Goal: Information Seeking & Learning: Check status

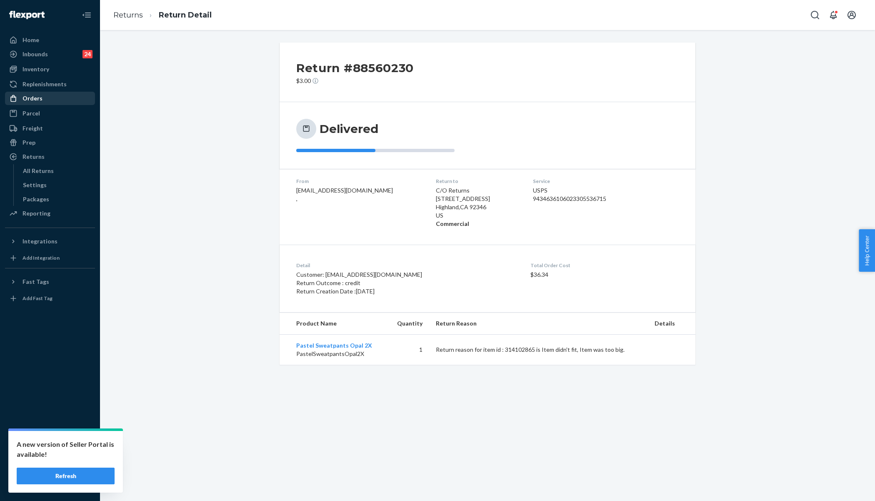
click at [54, 98] on div "Orders" at bounding box center [50, 99] width 88 height 12
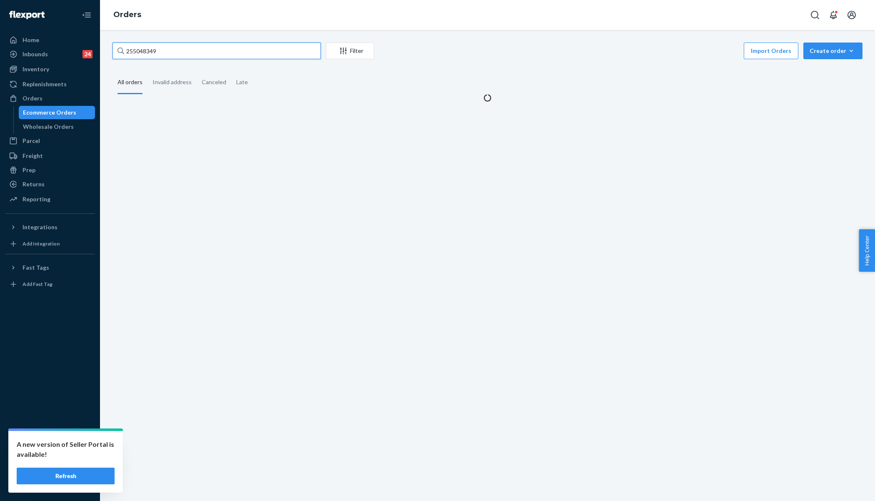
click at [180, 51] on input "255048349" at bounding box center [217, 51] width 208 height 17
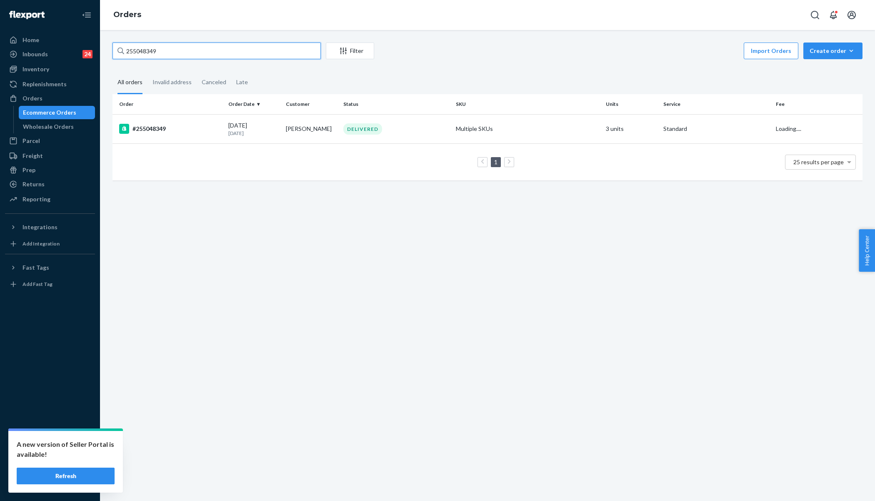
paste input "124726"
type input "255124726"
click at [186, 132] on div "#255124726" at bounding box center [170, 129] width 103 height 10
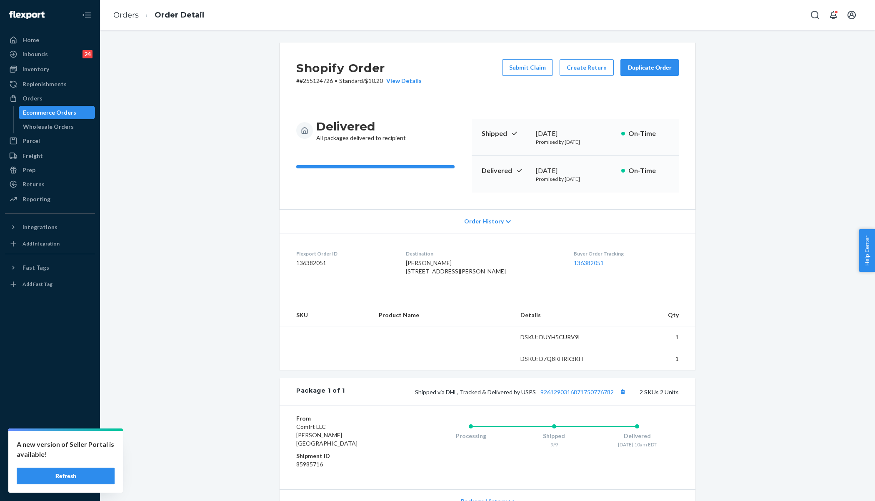
scroll to position [93, 0]
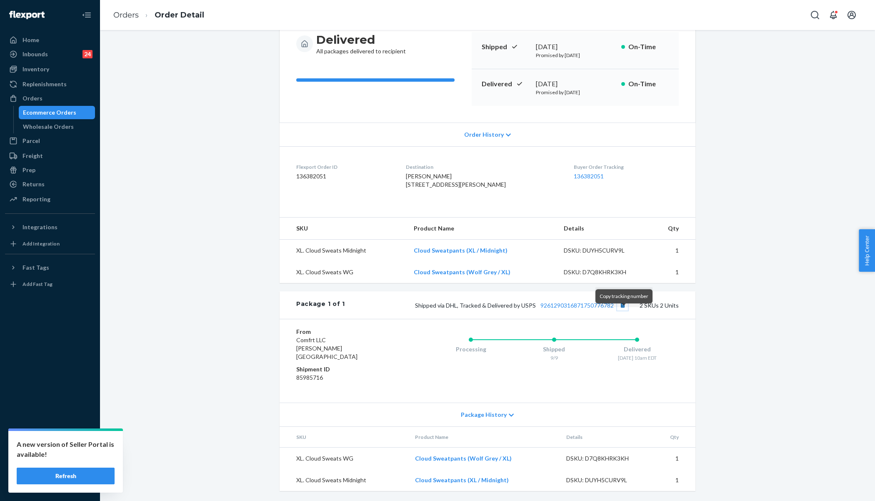
click at [623, 311] on button "Copy tracking number" at bounding box center [622, 305] width 11 height 11
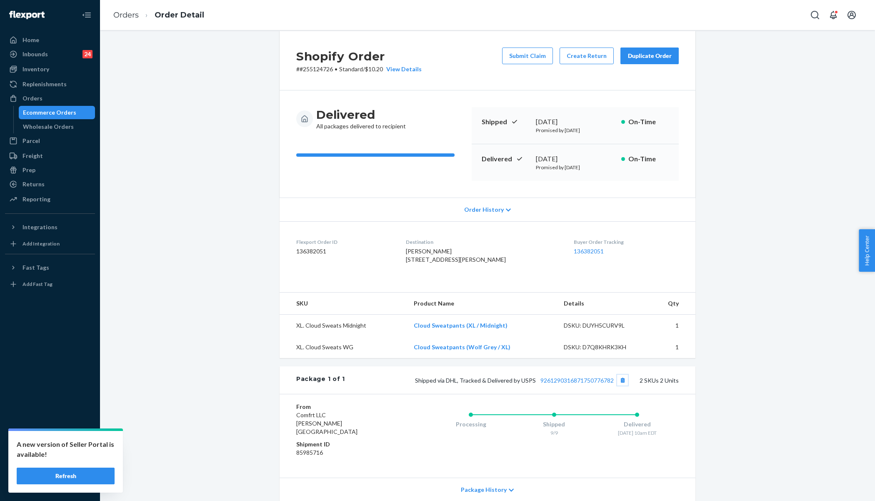
scroll to position [0, 0]
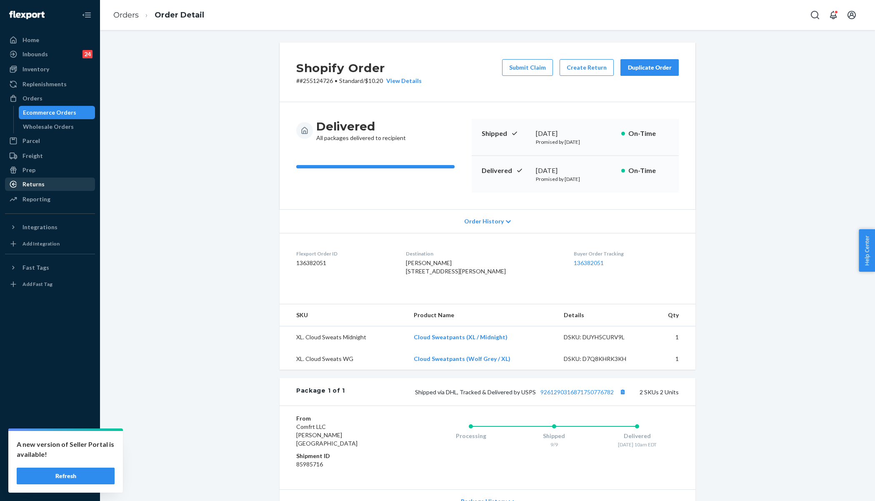
click at [45, 183] on div "Returns" at bounding box center [50, 184] width 88 height 12
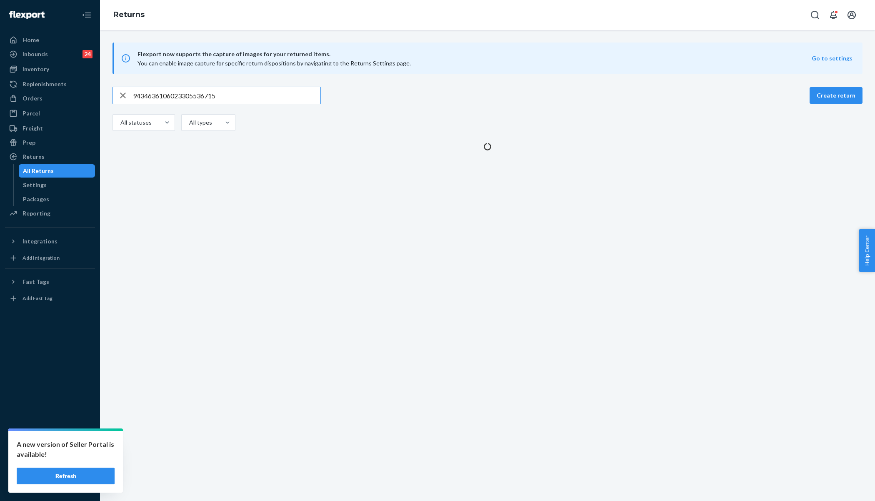
click at [230, 91] on input "9434636106023305536715" at bounding box center [227, 95] width 188 height 17
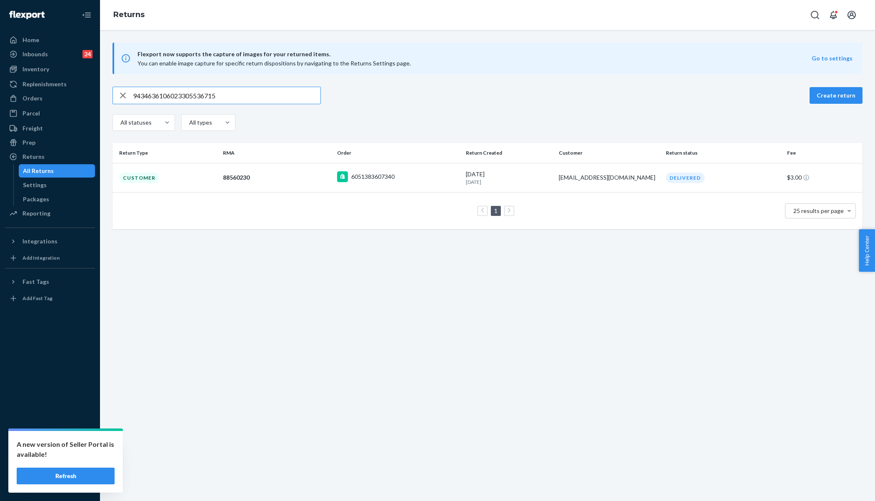
click at [230, 91] on input "9434636106023305536715" at bounding box center [227, 95] width 188 height 17
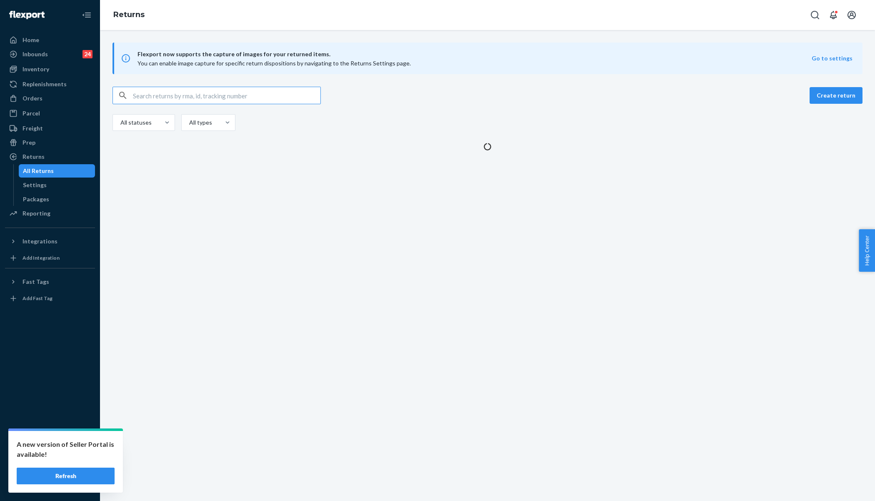
type input "9434636106023305536715"
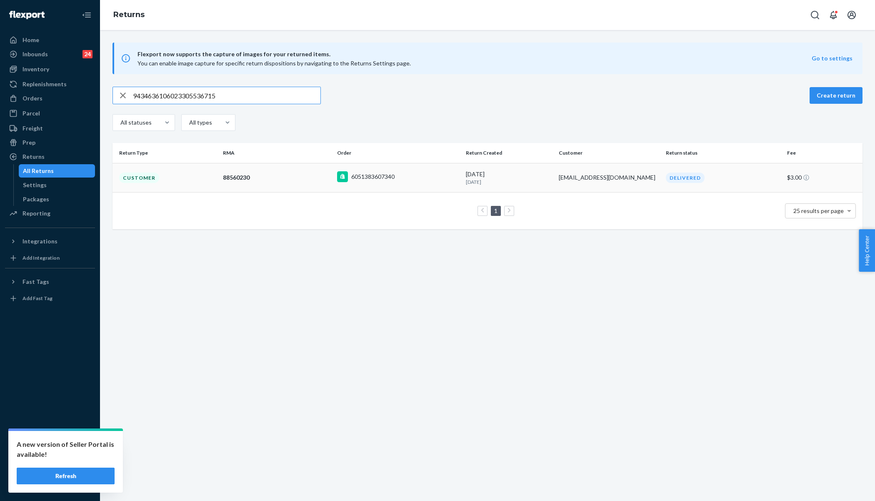
click at [300, 177] on div "88560230" at bounding box center [277, 177] width 108 height 8
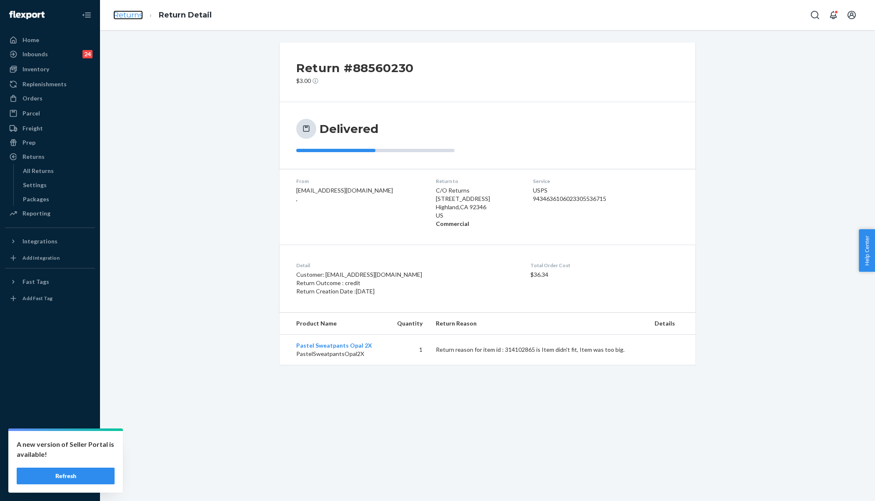
click at [129, 17] on link "Returns" at bounding box center [128, 14] width 30 height 9
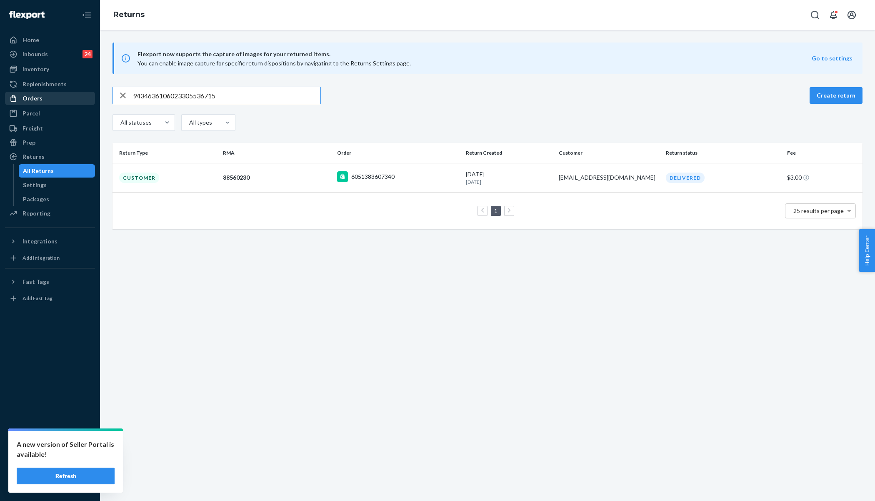
click at [56, 99] on div "Orders" at bounding box center [50, 99] width 88 height 12
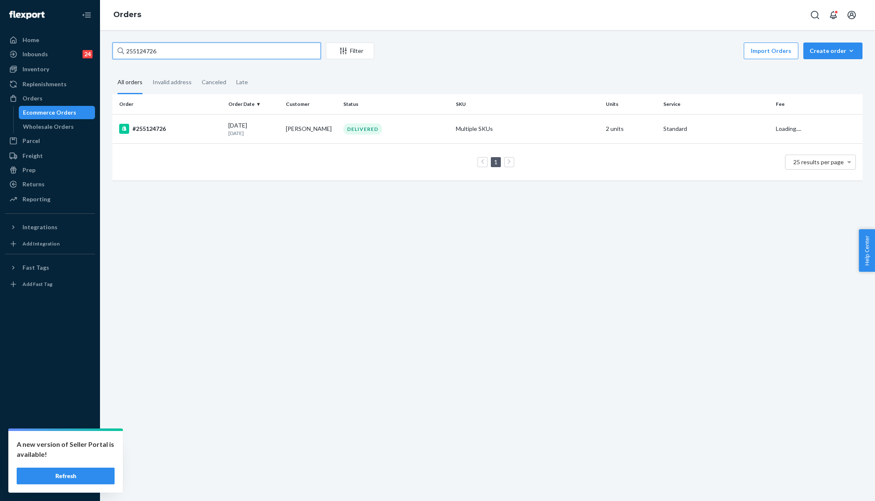
click at [168, 48] on input "255124726" at bounding box center [217, 51] width 208 height 17
paste input "269015"
type input "255269015"
click at [209, 131] on div "#255269015" at bounding box center [170, 129] width 103 height 10
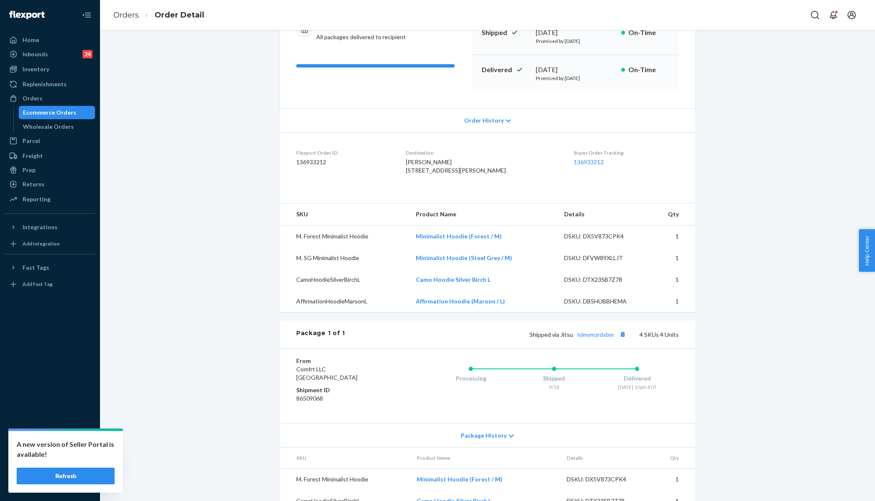
scroll to position [180, 0]
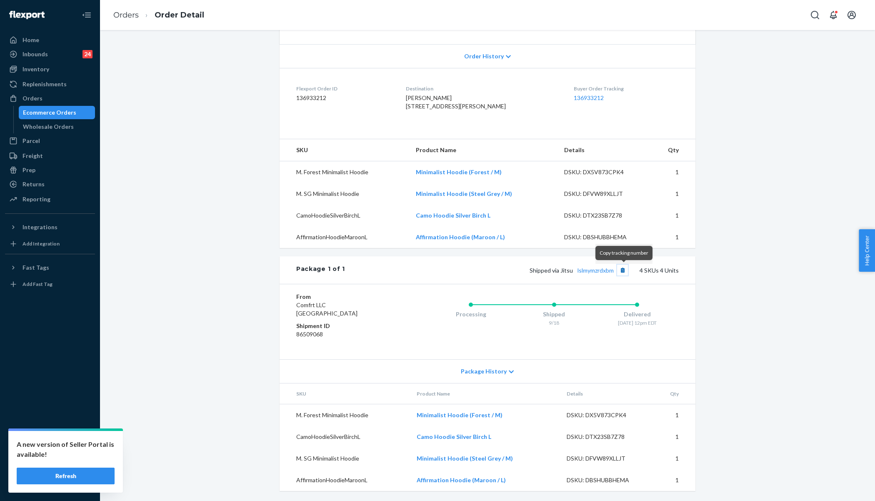
click at [624, 268] on button "Copy tracking number" at bounding box center [622, 270] width 11 height 11
click at [602, 270] on link "lslmymzrdxbm" at bounding box center [596, 270] width 36 height 7
click at [125, 17] on link "Orders" at bounding box center [125, 14] width 25 height 9
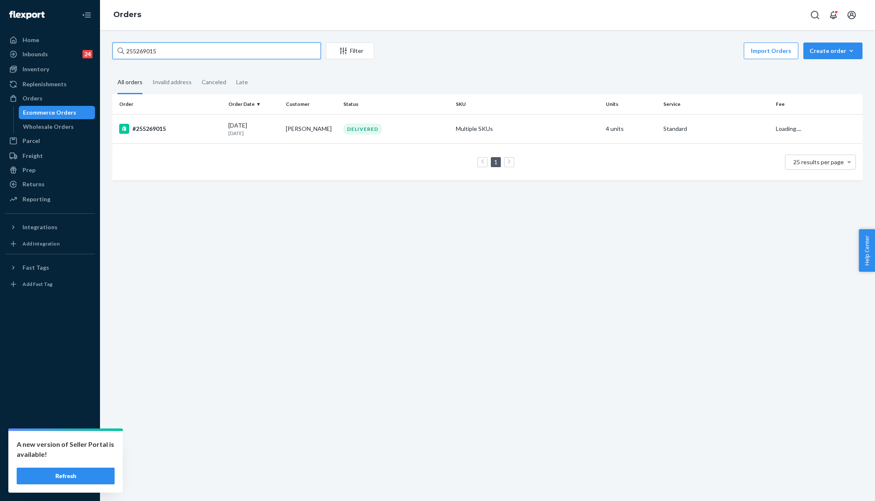
click at [193, 58] on input "255269015" at bounding box center [217, 51] width 208 height 17
paste input "43527"
type input "255243527"
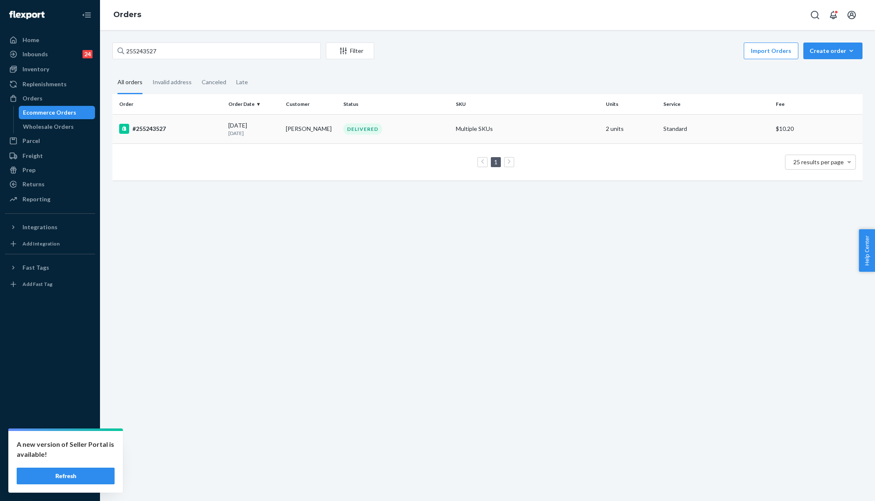
click at [201, 129] on div "#255243527" at bounding box center [170, 129] width 103 height 10
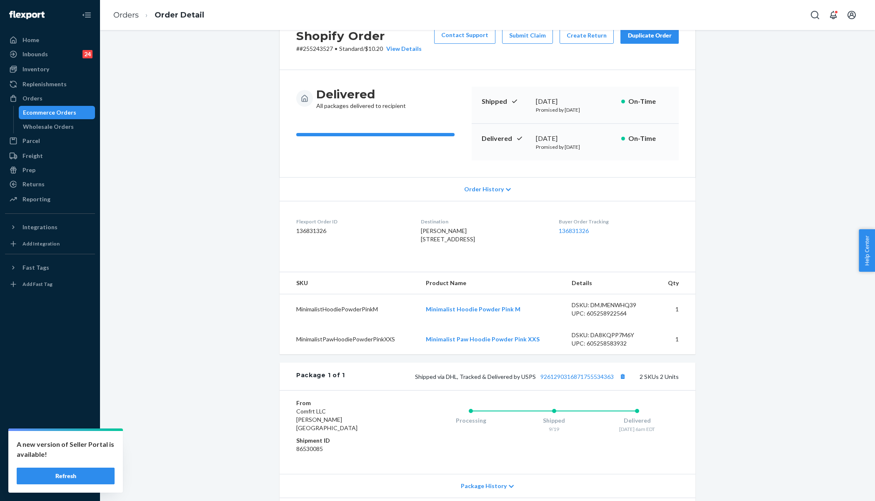
scroll to position [38, 0]
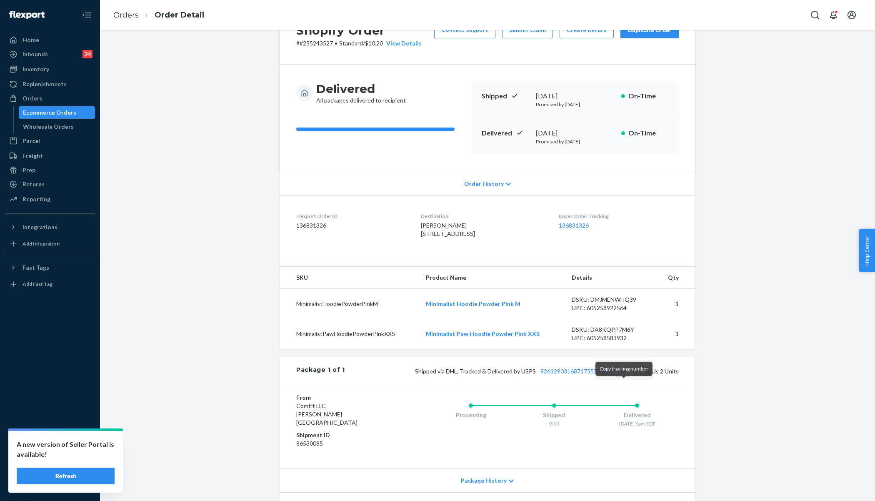
click at [622, 376] on button "Copy tracking number" at bounding box center [622, 371] width 11 height 11
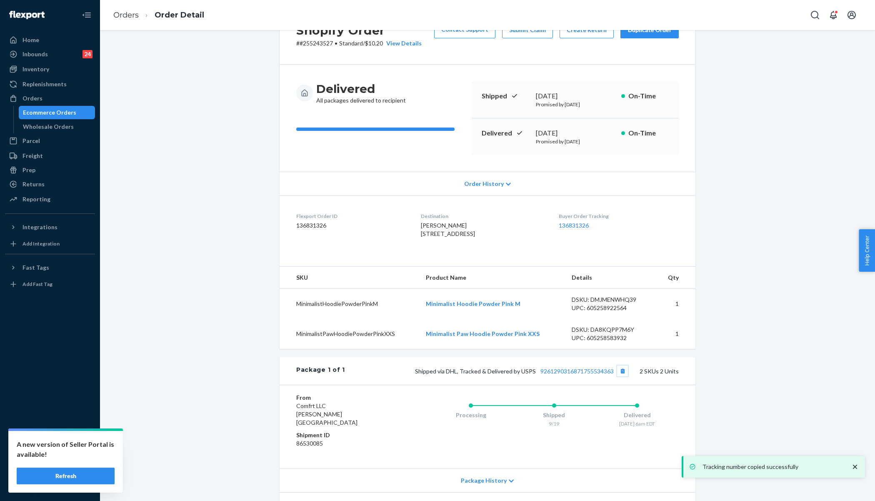
scroll to position [126, 0]
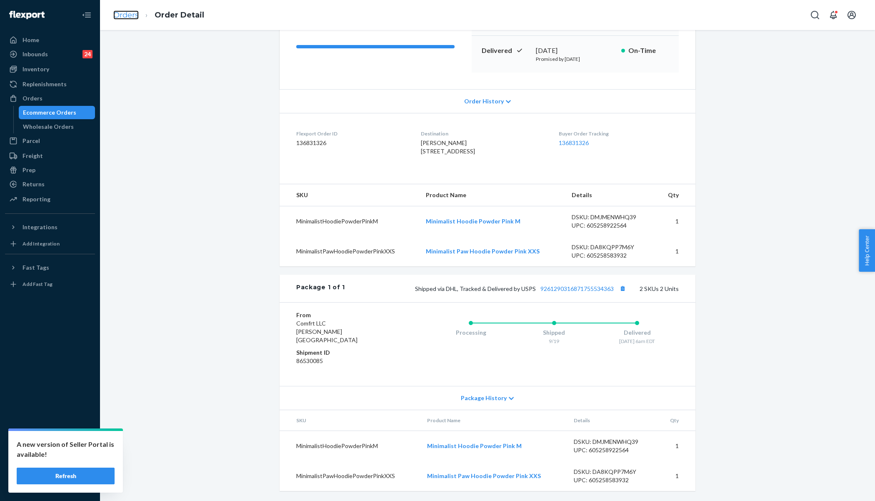
click at [132, 13] on link "Orders" at bounding box center [125, 14] width 25 height 9
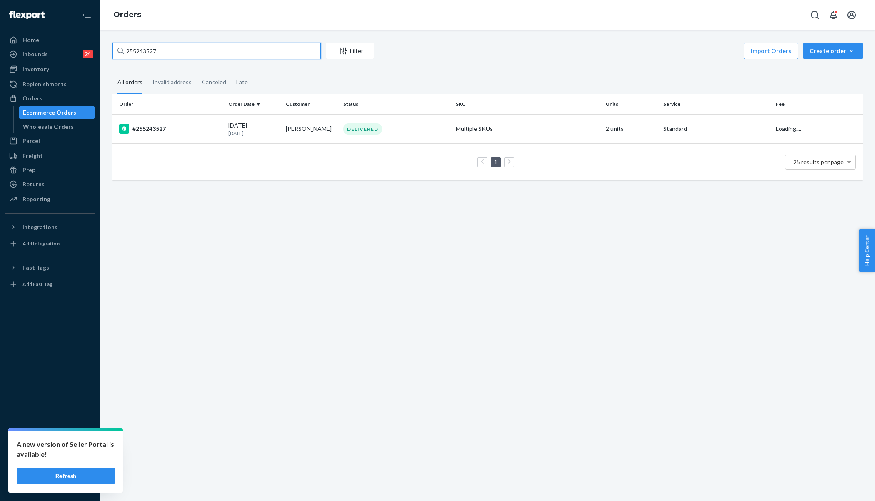
click at [171, 48] on input "255243527" at bounding box center [217, 51] width 208 height 17
paste input "168950"
type input "255168950"
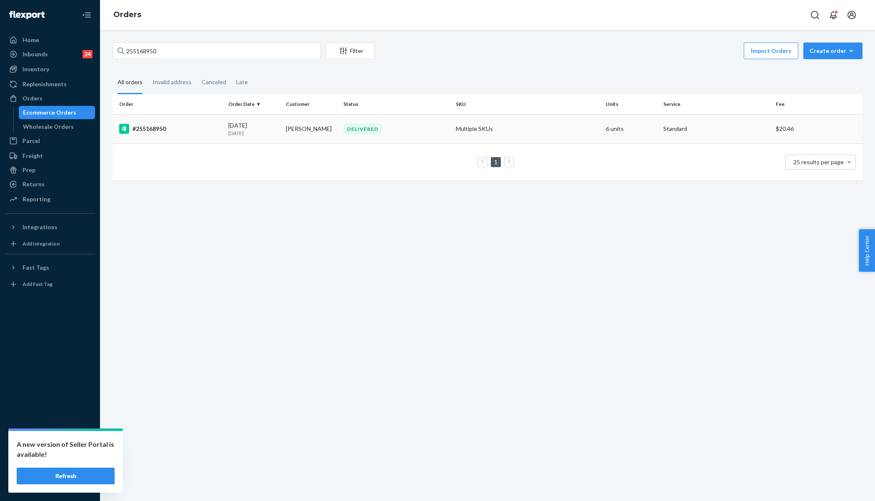
click at [239, 121] on div "[DATE] [DATE]" at bounding box center [253, 128] width 51 height 15
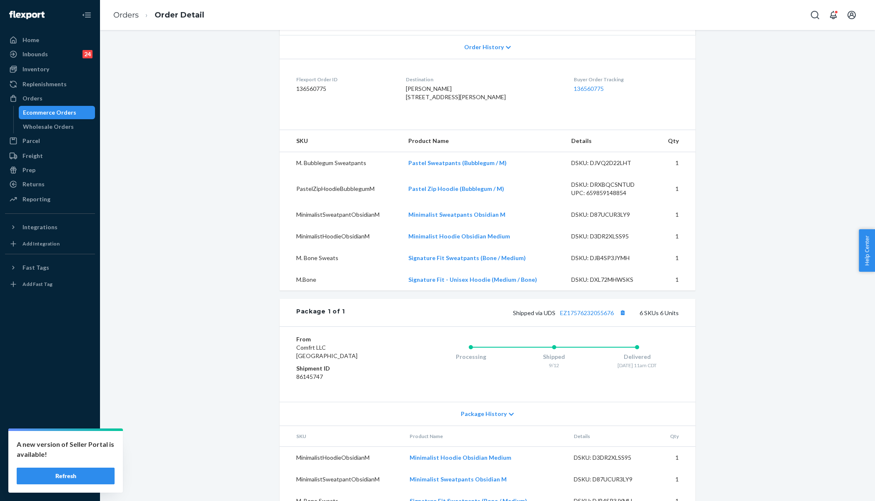
scroll to position [283, 0]
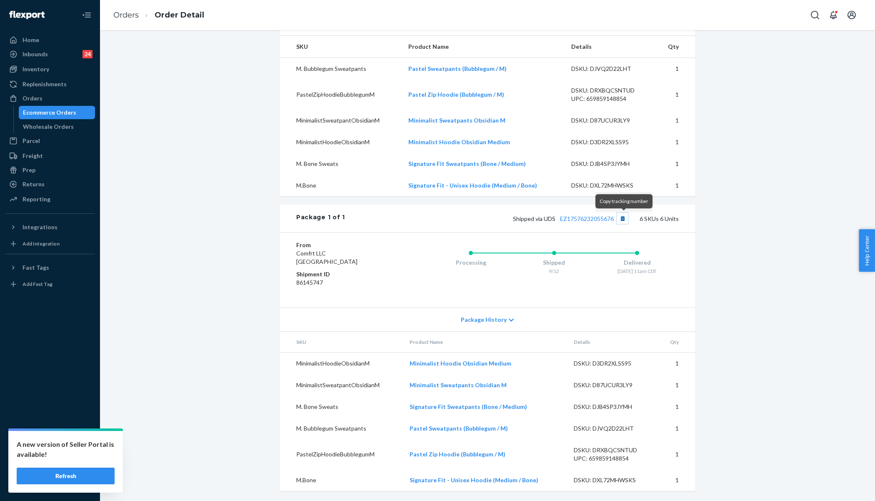
click at [625, 219] on button "Copy tracking number" at bounding box center [622, 218] width 11 height 11
click at [586, 221] on link "EZ17576232055676" at bounding box center [587, 218] width 54 height 7
click at [133, 13] on link "Orders" at bounding box center [125, 14] width 25 height 9
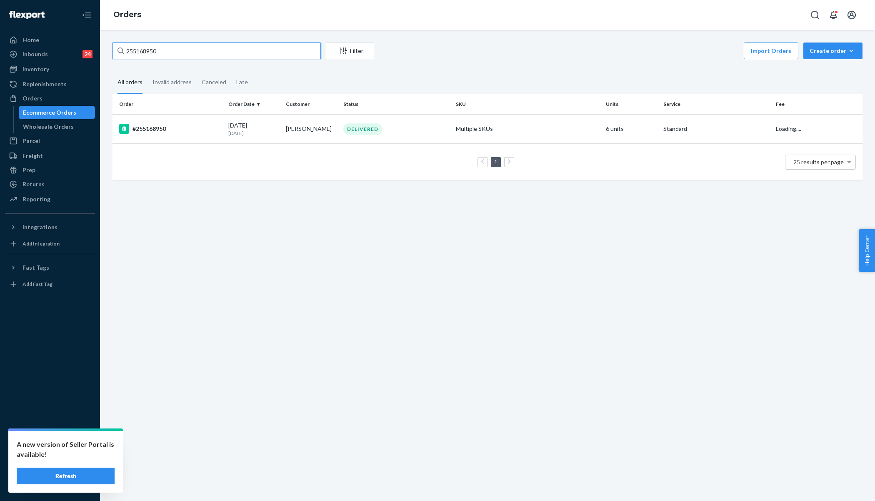
click at [169, 51] on input "255168950" at bounding box center [217, 51] width 208 height 17
paste input "218458"
type input "255218458"
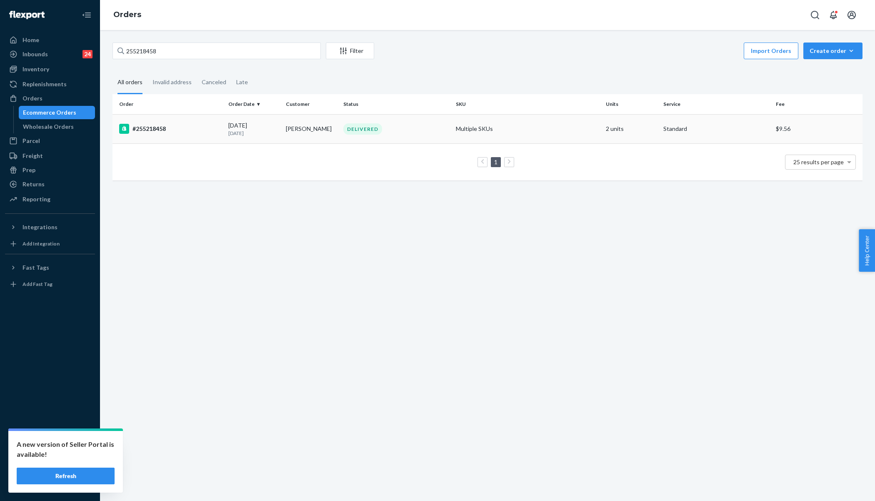
click at [193, 125] on div "#255218458" at bounding box center [170, 129] width 103 height 10
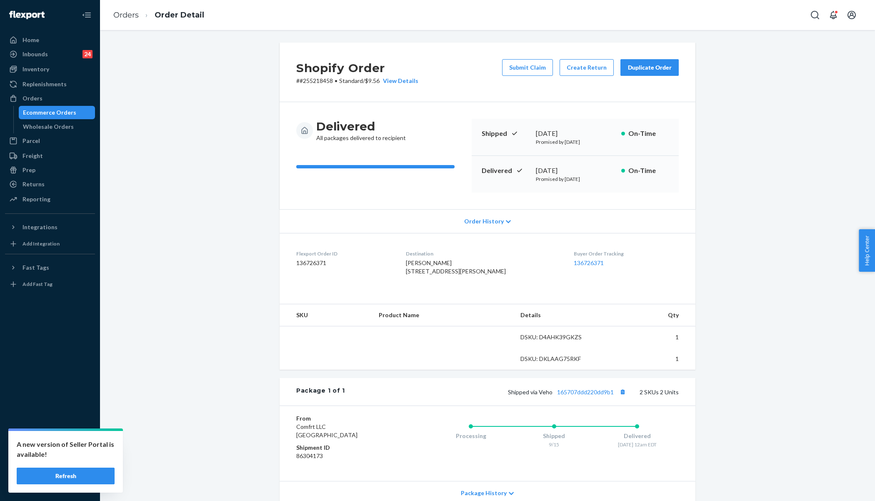
scroll to position [93, 0]
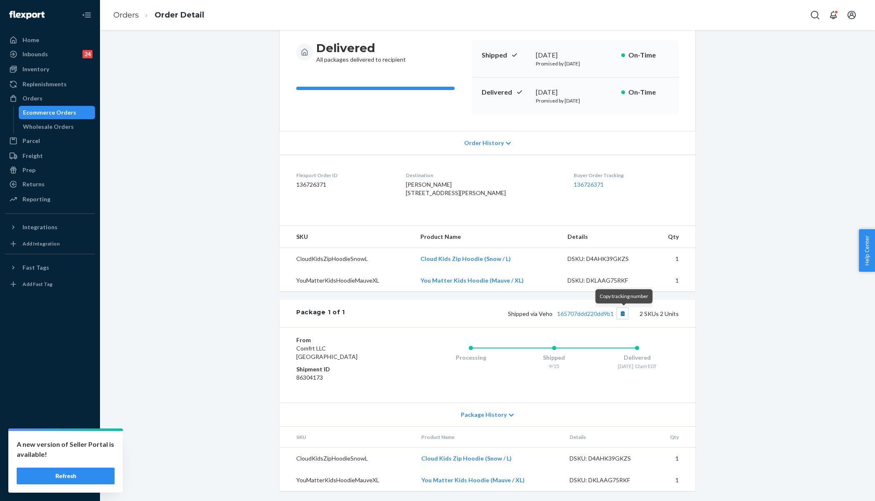
click at [625, 316] on button "Copy tracking number" at bounding box center [622, 313] width 11 height 11
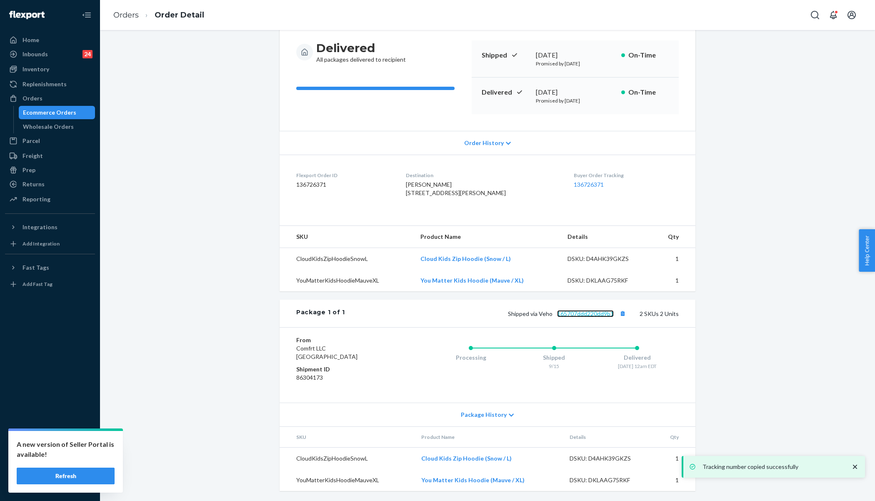
click at [605, 313] on link "165707ddd220dd9b1" at bounding box center [585, 313] width 57 height 7
click at [125, 17] on link "Orders" at bounding box center [125, 14] width 25 height 9
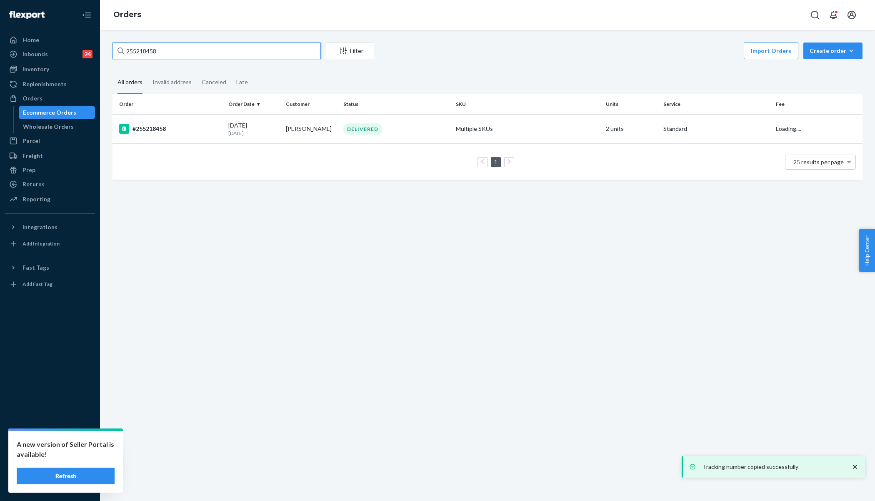
click at [163, 53] on input "255218458" at bounding box center [217, 51] width 208 height 17
paste input "25226"
type input "255225226"
